Goal: Task Accomplishment & Management: Manage account settings

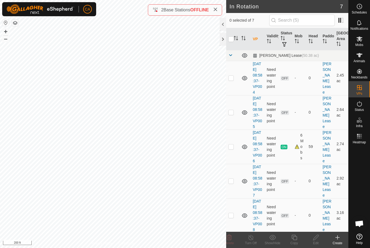
click at [234, 164] on td at bounding box center [232, 147] width 13 height 34
checkbox input "true"
click at [295, 237] on icon at bounding box center [293, 237] width 5 height 5
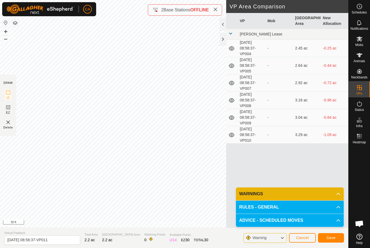
click at [331, 239] on span "Save" at bounding box center [330, 238] width 9 height 4
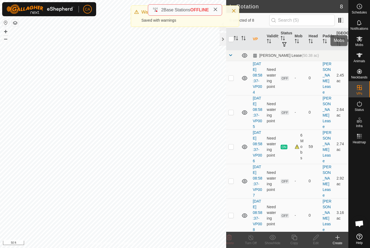
click at [363, 44] on span "Mobs" at bounding box center [359, 44] width 8 height 3
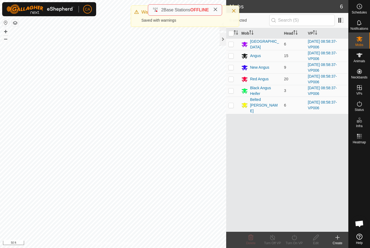
click at [233, 36] on input "checkbox" at bounding box center [230, 33] width 5 height 5
checkbox input "true"
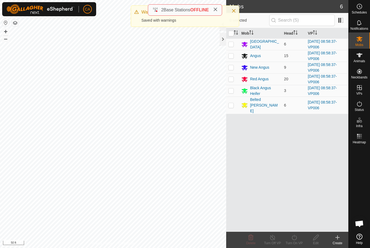
checkbox input "true"
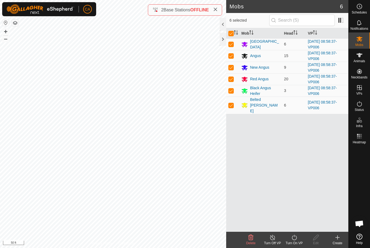
click at [294, 237] on icon at bounding box center [294, 237] width 7 height 6
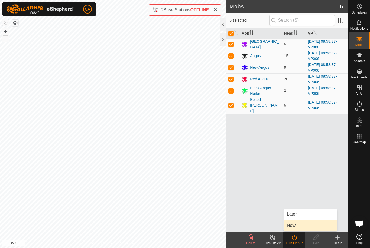
click at [296, 222] on link "Now" at bounding box center [310, 225] width 54 height 11
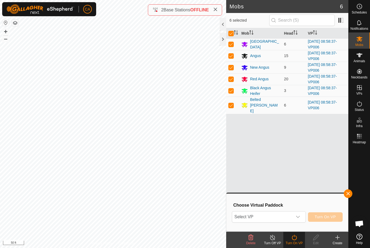
click at [290, 215] on span "Select VP" at bounding box center [262, 217] width 60 height 11
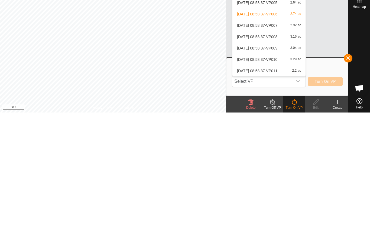
click at [277, 205] on span "[DATE] 08:58:37-VP011" at bounding box center [257, 207] width 40 height 4
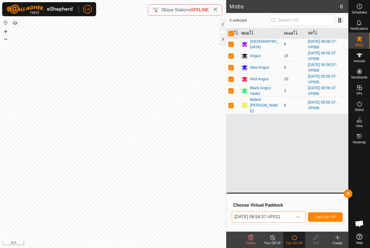
click at [328, 213] on button "Turn On VP" at bounding box center [325, 216] width 35 height 9
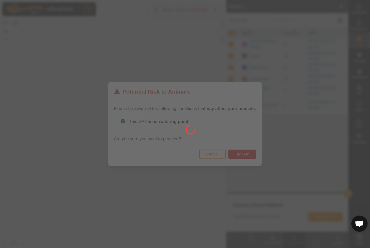
click at [248, 156] on div at bounding box center [185, 124] width 370 height 248
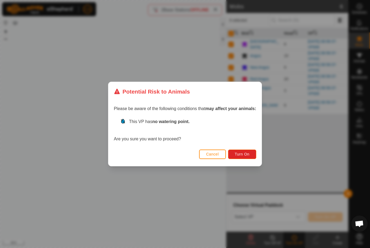
click at [241, 154] on span "Turn On" at bounding box center [242, 154] width 15 height 4
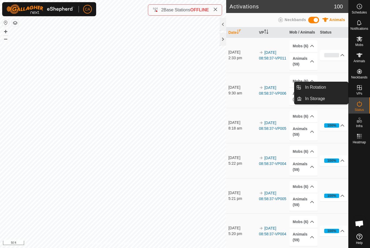
click at [325, 86] on span "In Rotation" at bounding box center [315, 87] width 21 height 6
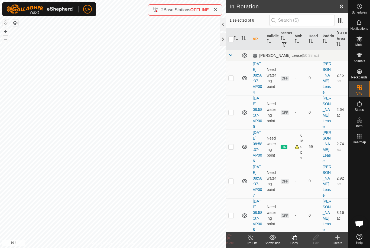
click at [235, 81] on td at bounding box center [232, 78] width 13 height 34
checkbox input "true"
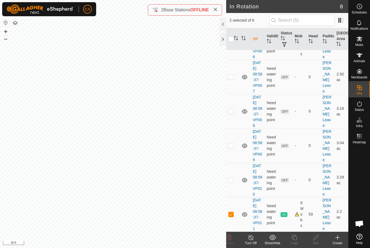
scroll to position [149, 0]
click at [234, 212] on p-checkbox at bounding box center [230, 214] width 5 height 4
checkbox input "false"
click at [230, 238] on icon at bounding box center [229, 237] width 5 height 5
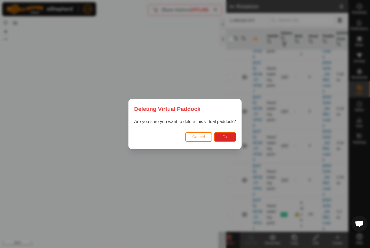
click at [228, 138] on button "Ok" at bounding box center [225, 136] width 22 height 9
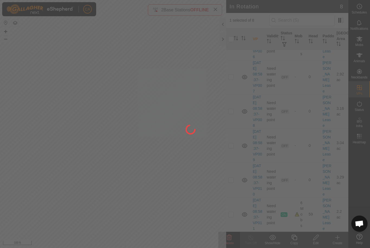
checkbox input "false"
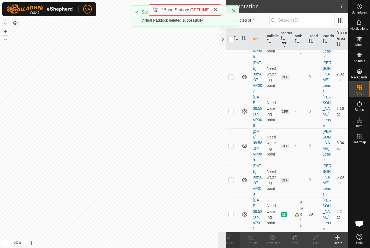
scroll to position [109, 0]
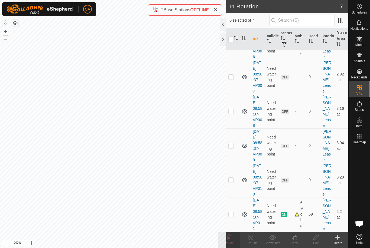
click at [232, 109] on p-checkbox at bounding box center [230, 111] width 5 height 4
click at [248, 94] on td at bounding box center [244, 111] width 11 height 34
click at [233, 109] on p-checkbox at bounding box center [230, 111] width 5 height 4
checkbox input "false"
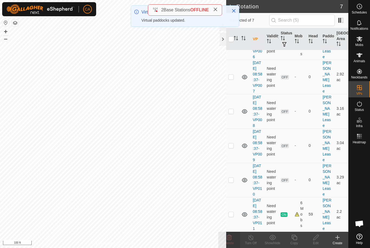
scroll to position [83, 0]
click at [234, 79] on td at bounding box center [232, 77] width 13 height 34
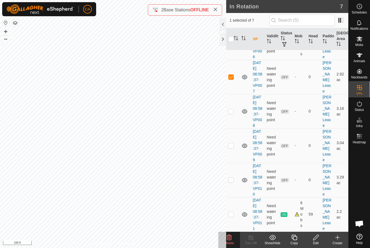
click at [235, 77] on td at bounding box center [232, 77] width 13 height 34
checkbox input "false"
click at [237, 197] on td at bounding box center [232, 180] width 13 height 34
click at [233, 174] on td at bounding box center [232, 180] width 13 height 34
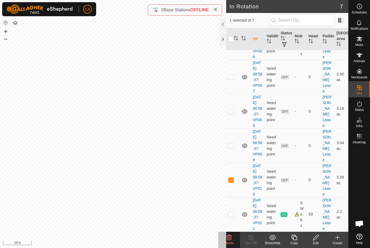
checkbox input "false"
click at [236, 94] on td at bounding box center [232, 111] width 13 height 34
click at [232, 109] on p-checkbox at bounding box center [230, 111] width 5 height 4
checkbox input "false"
click at [236, 174] on td at bounding box center [232, 180] width 13 height 34
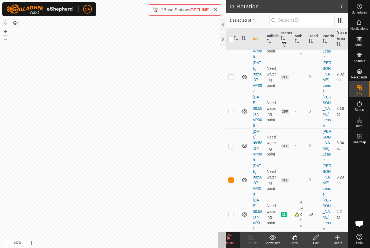
click at [231, 178] on p-checkbox at bounding box center [230, 180] width 5 height 4
checkbox input "false"
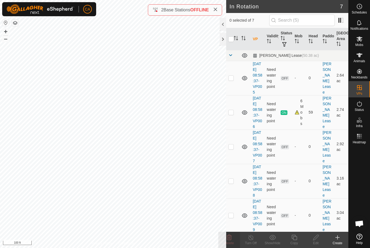
scroll to position [0, 0]
click at [235, 80] on td at bounding box center [232, 78] width 13 height 34
click at [233, 237] on delete-svg-icon at bounding box center [229, 237] width 22 height 6
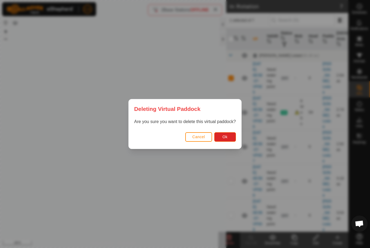
click at [225, 140] on button "Ok" at bounding box center [225, 136] width 22 height 9
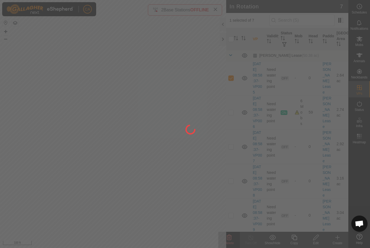
checkbox input "false"
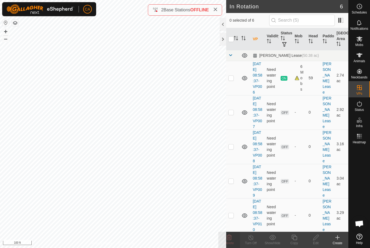
click at [234, 115] on p-checkbox at bounding box center [230, 112] width 5 height 4
click at [232, 123] on td at bounding box center [232, 112] width 13 height 34
checkbox input "false"
click at [236, 160] on td at bounding box center [232, 147] width 13 height 34
checkbox input "true"
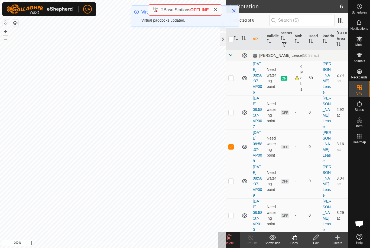
click at [231, 149] on p-checkbox at bounding box center [230, 147] width 5 height 4
checkbox input "false"
